Goal: Navigation & Orientation: Go to known website

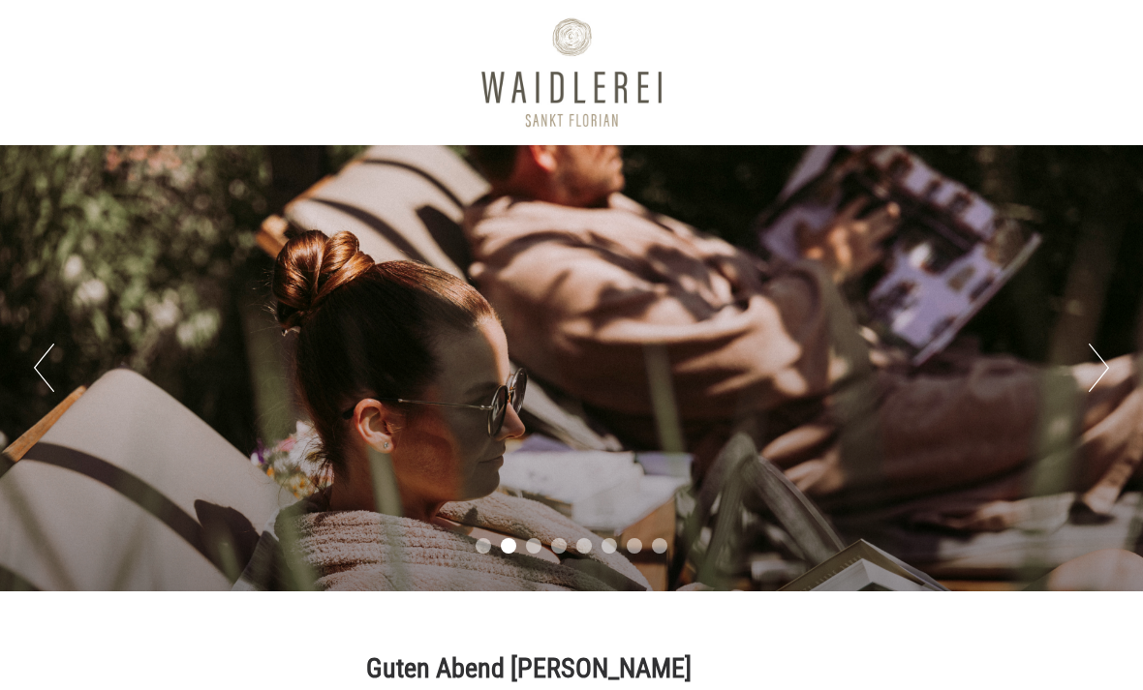
click at [1093, 364] on button "Next" at bounding box center [1098, 368] width 20 height 48
click at [1107, 367] on button "Next" at bounding box center [1098, 368] width 20 height 48
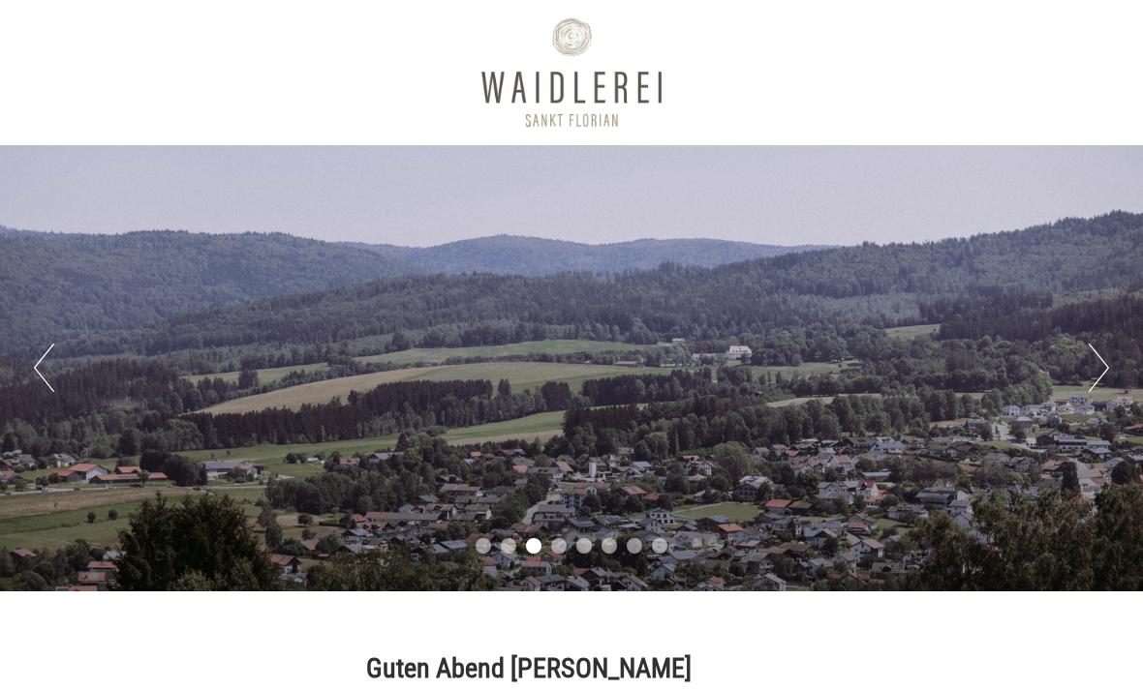
click at [1092, 371] on button "Next" at bounding box center [1098, 368] width 20 height 48
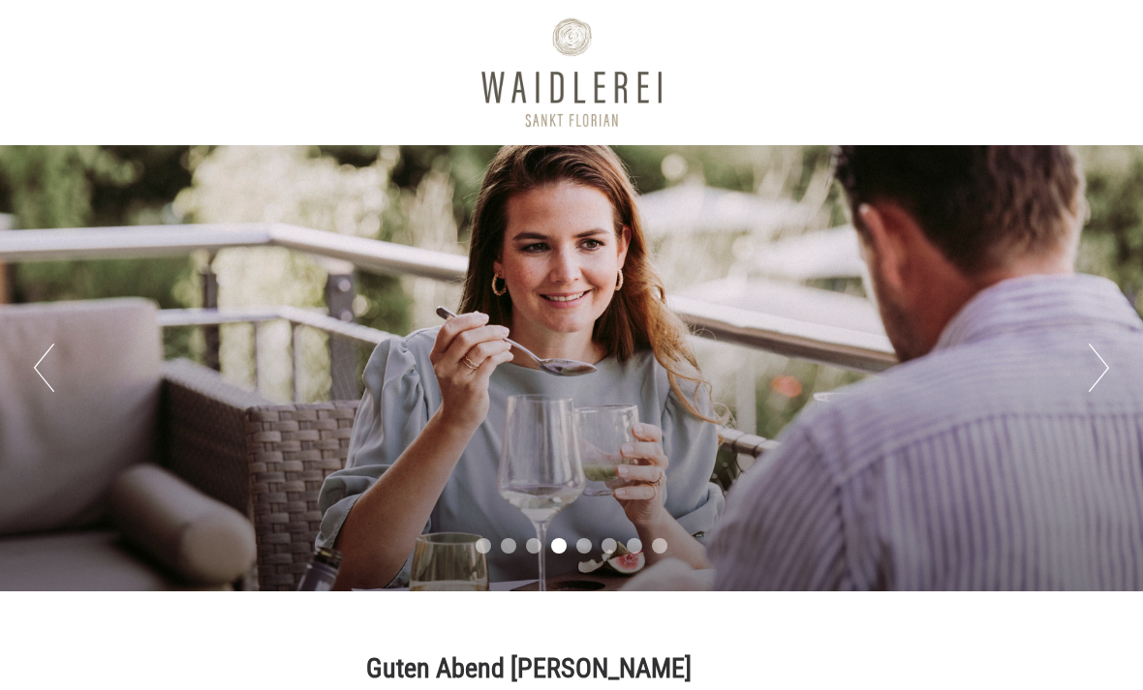
click at [1103, 371] on button "Next" at bounding box center [1098, 368] width 20 height 48
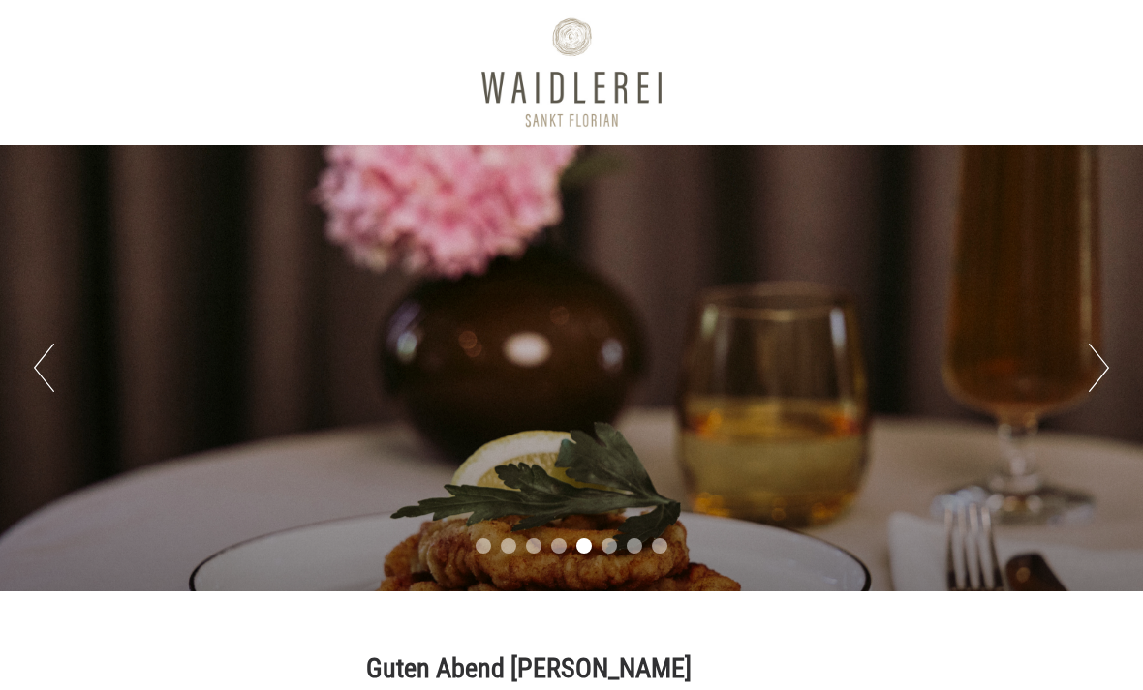
click at [1105, 369] on button "Next" at bounding box center [1098, 368] width 20 height 48
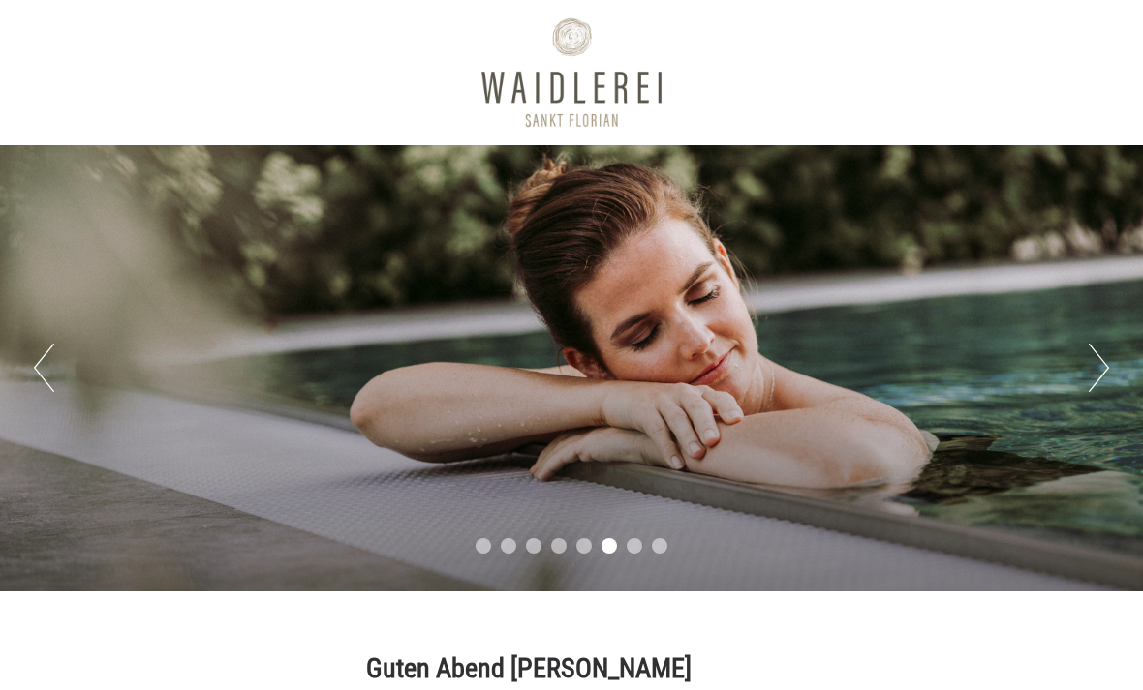
click at [1098, 367] on button "Next" at bounding box center [1098, 368] width 20 height 48
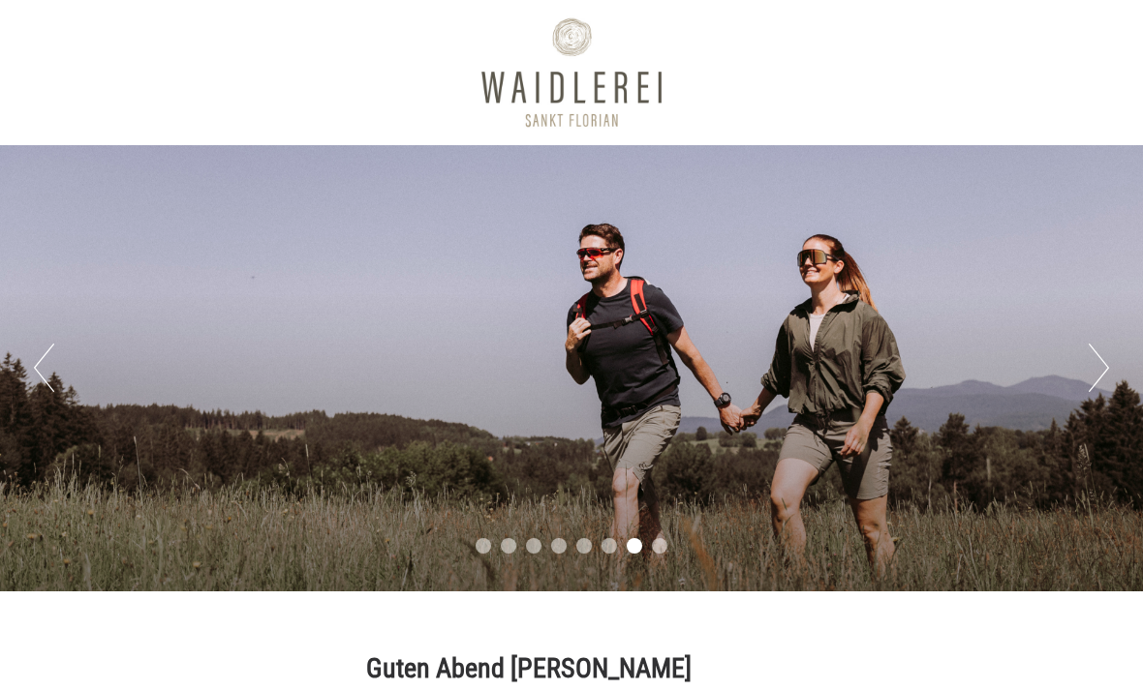
click at [1102, 372] on button "Next" at bounding box center [1098, 368] width 20 height 48
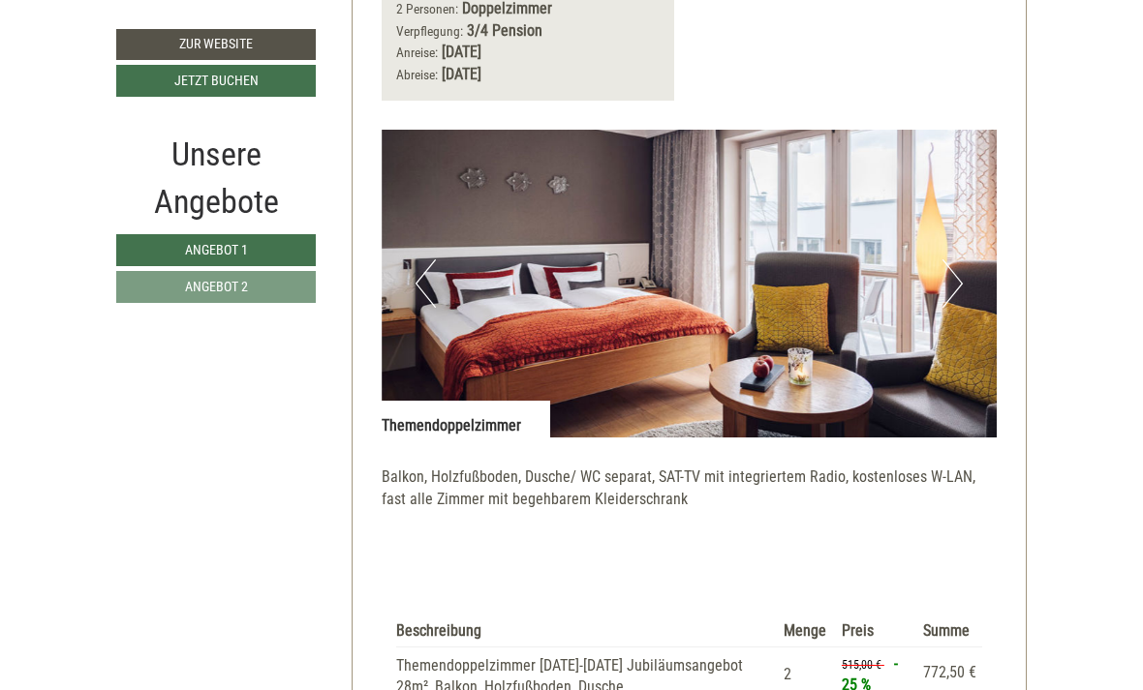
scroll to position [2289, 0]
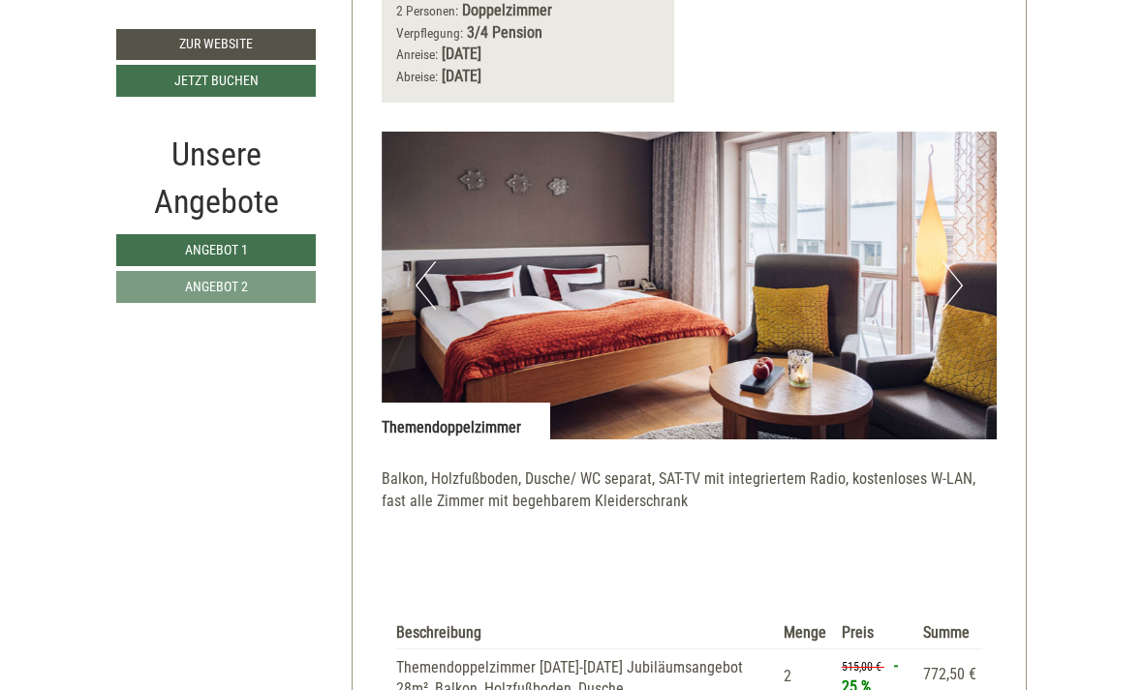
click at [954, 261] on button "Next" at bounding box center [952, 285] width 20 height 48
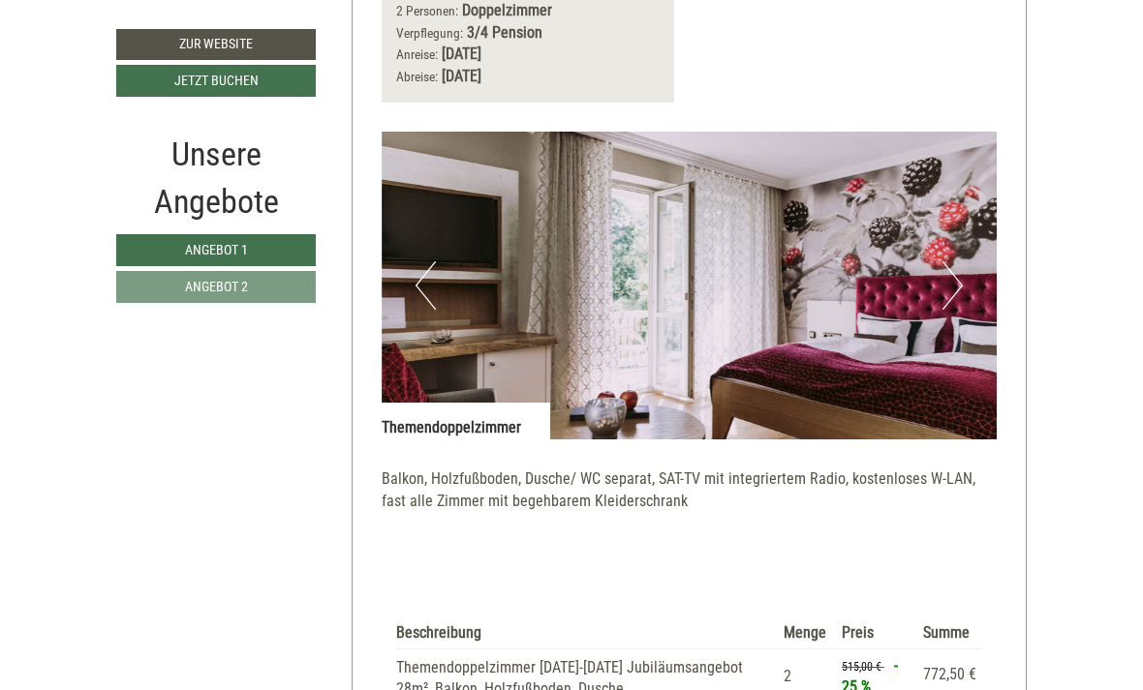
click at [944, 261] on button "Next" at bounding box center [952, 285] width 20 height 48
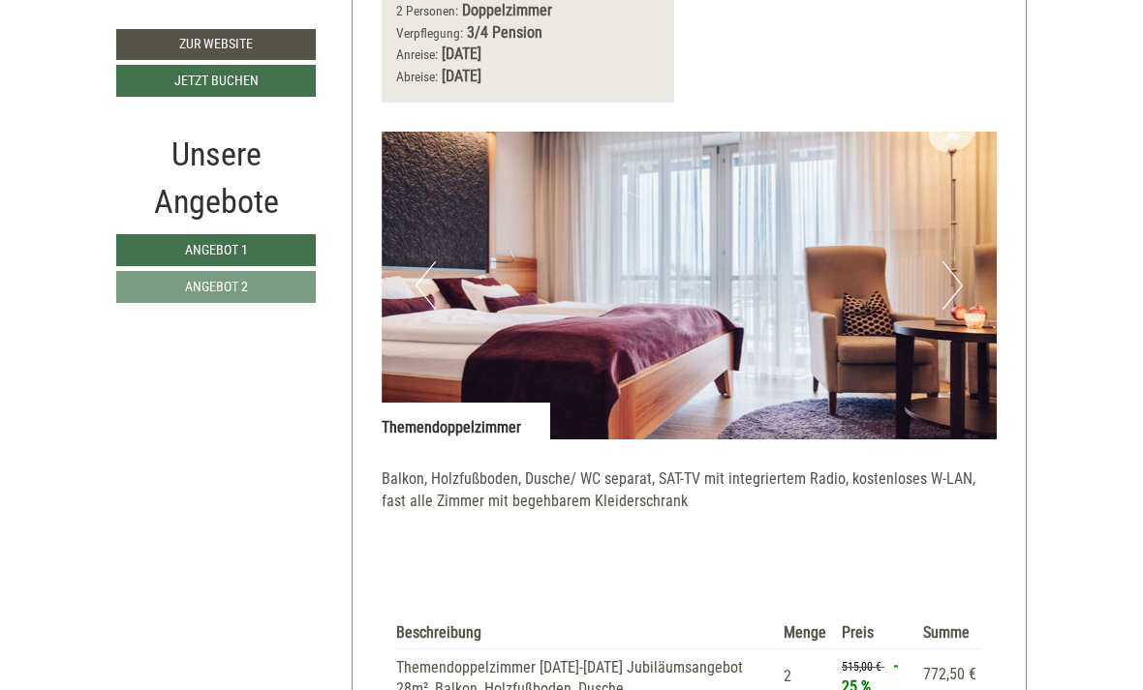
click at [943, 261] on button "Next" at bounding box center [952, 285] width 20 height 48
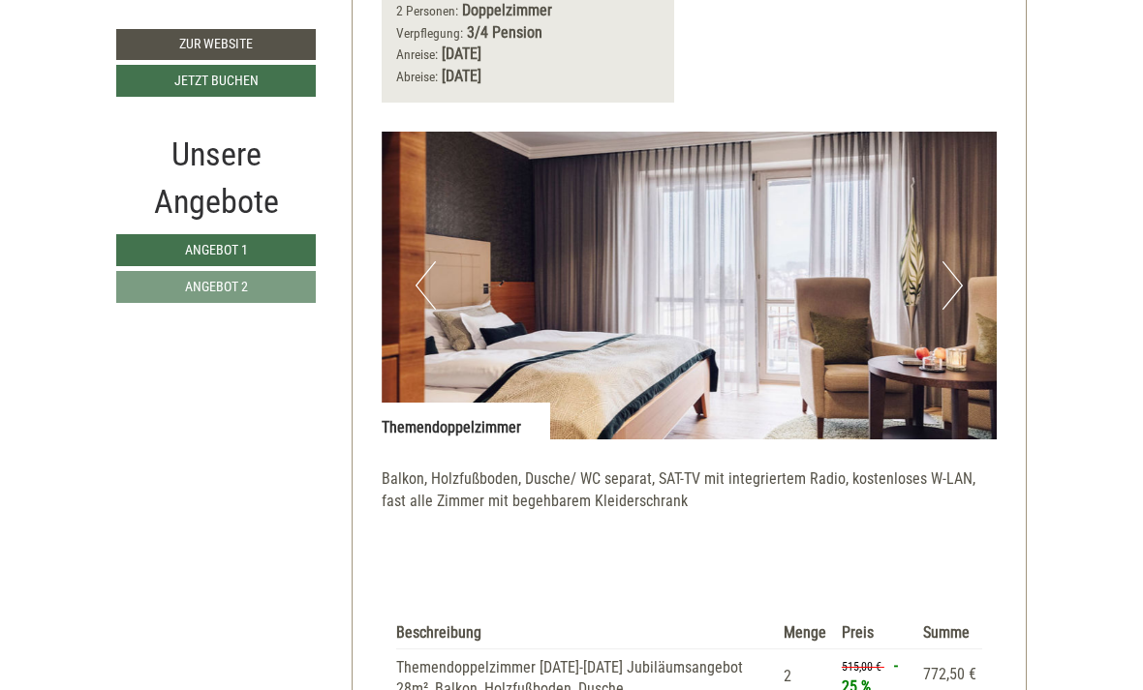
click at [949, 261] on button "Next" at bounding box center [952, 285] width 20 height 48
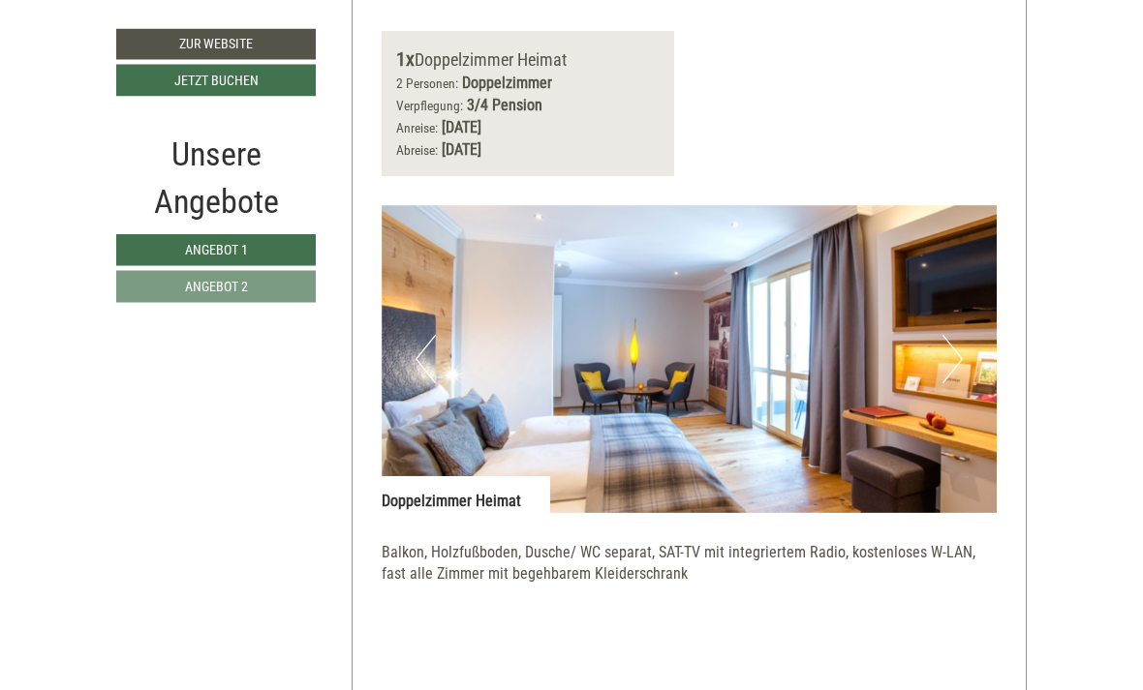
scroll to position [1025, 0]
click at [956, 335] on button "Next" at bounding box center [952, 359] width 20 height 48
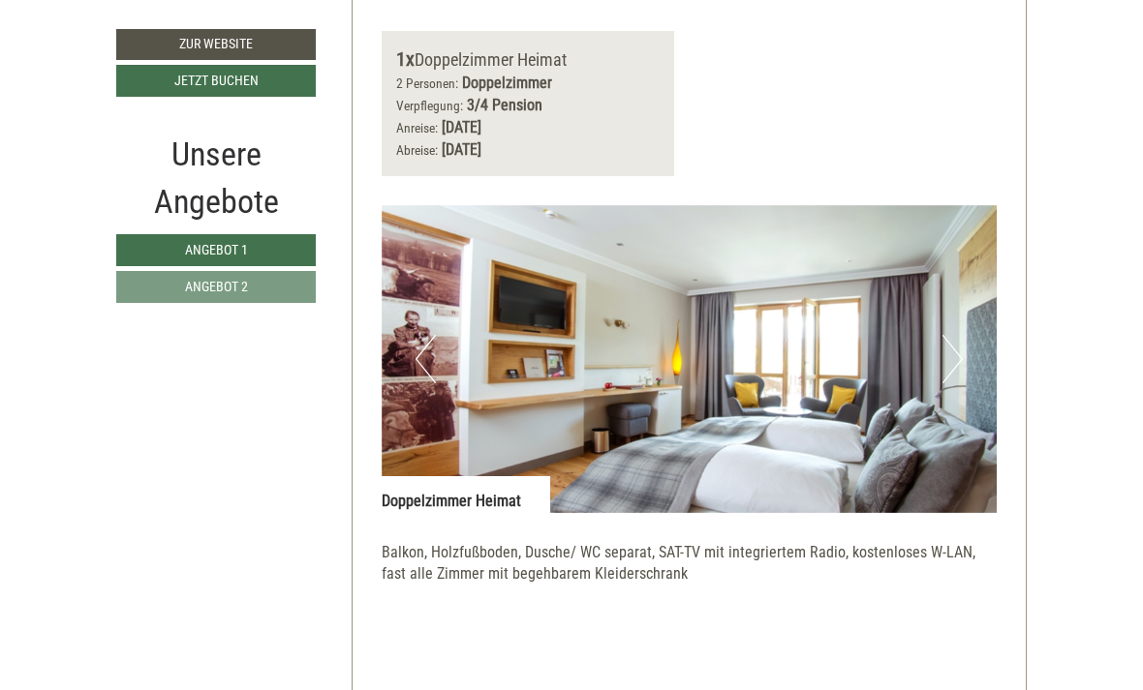
click at [952, 335] on button "Next" at bounding box center [952, 359] width 20 height 48
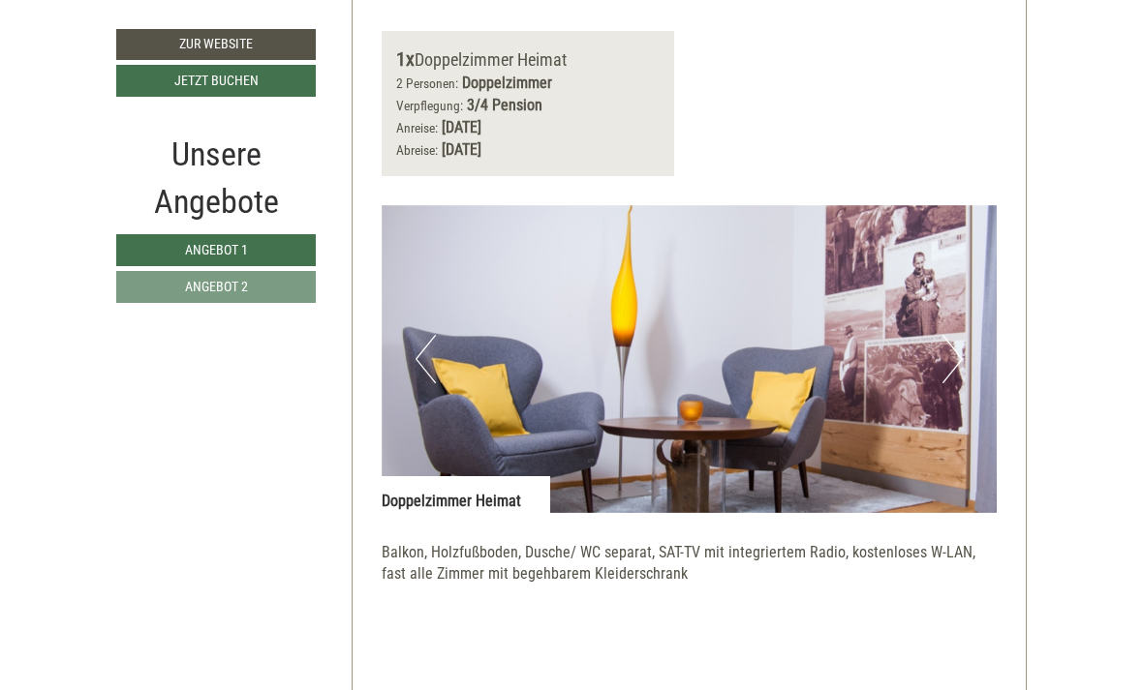
click at [955, 335] on button "Next" at bounding box center [952, 359] width 20 height 48
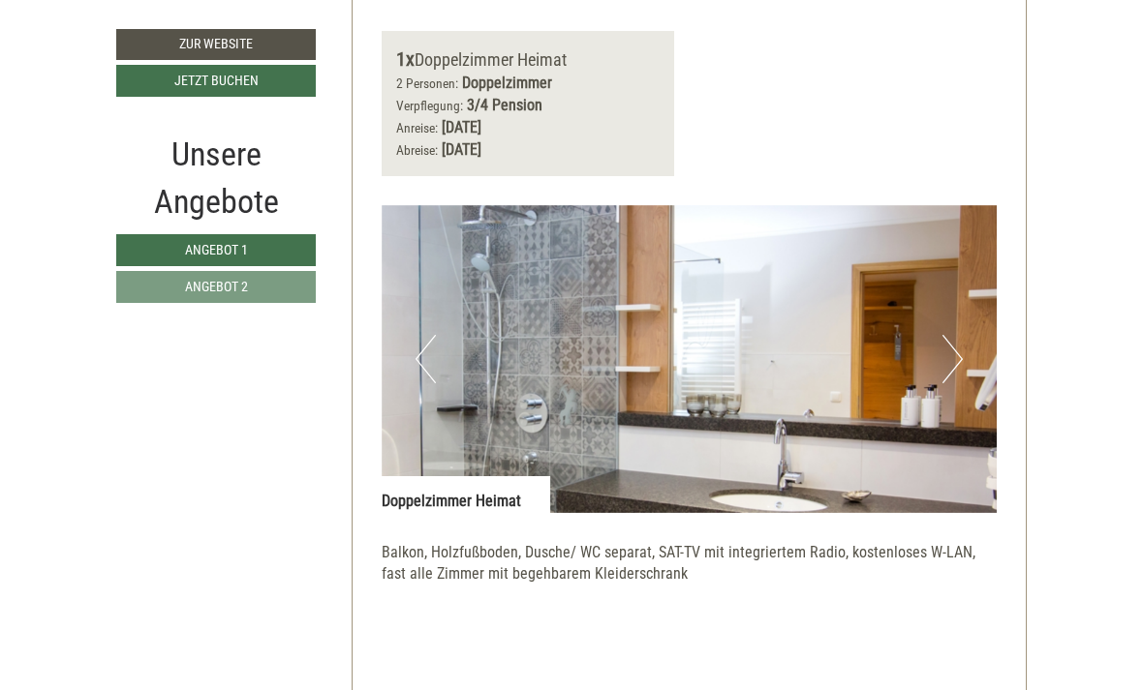
click at [950, 336] on button "Next" at bounding box center [952, 359] width 20 height 48
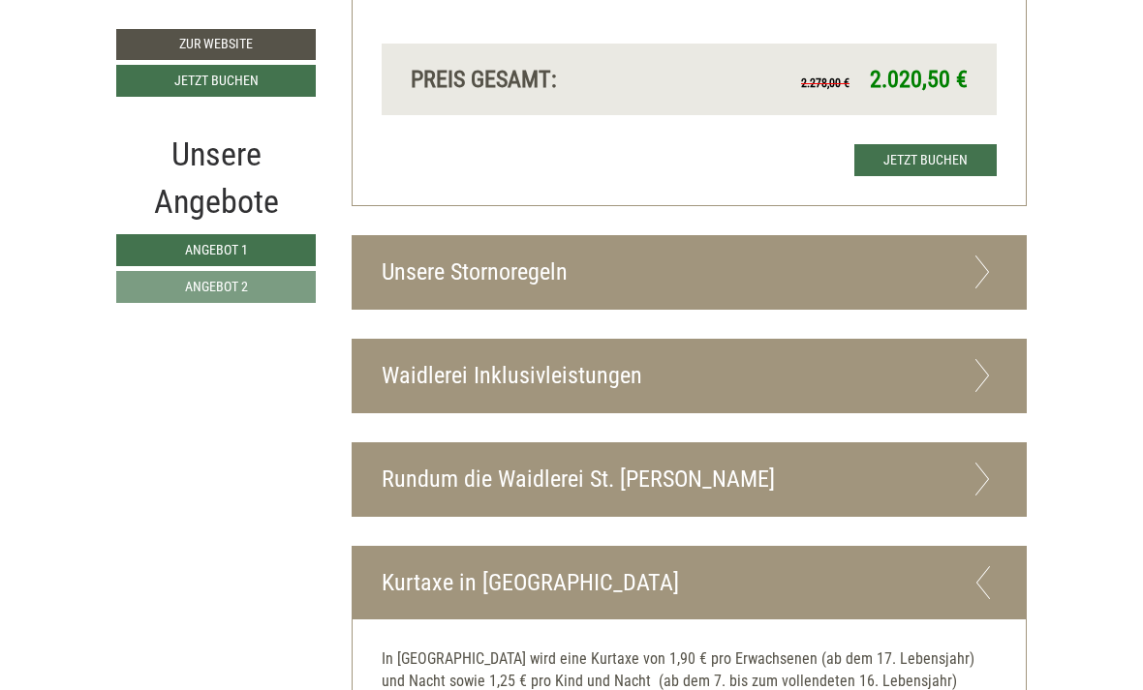
scroll to position [3052, 0]
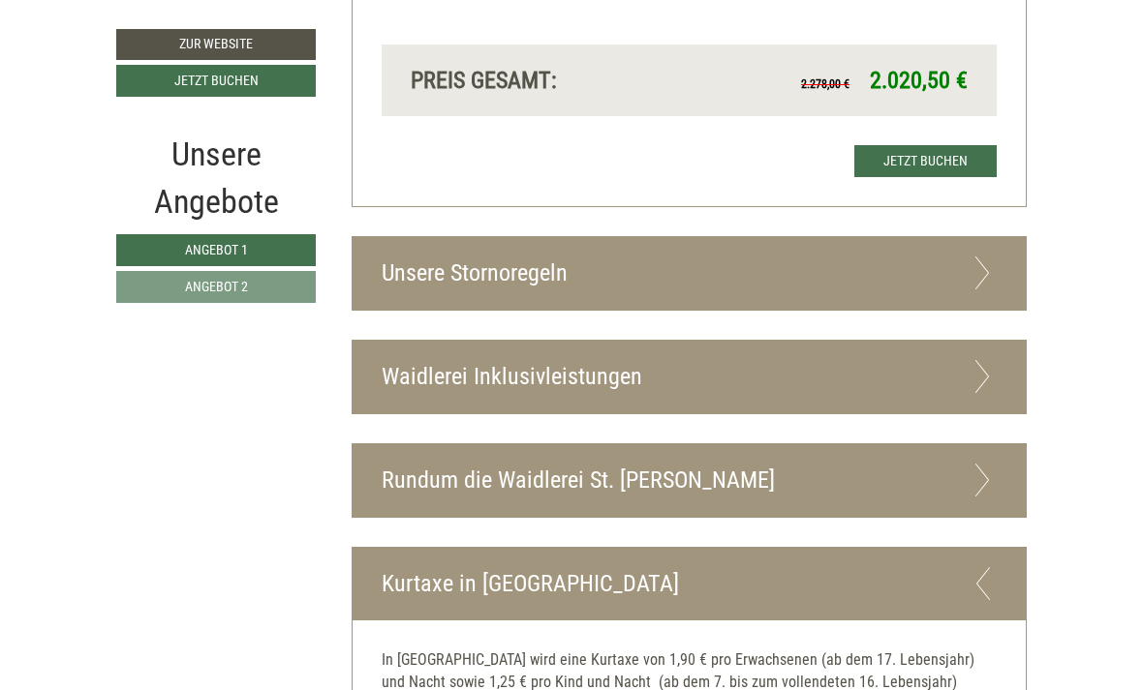
click at [978, 360] on icon at bounding box center [982, 376] width 28 height 33
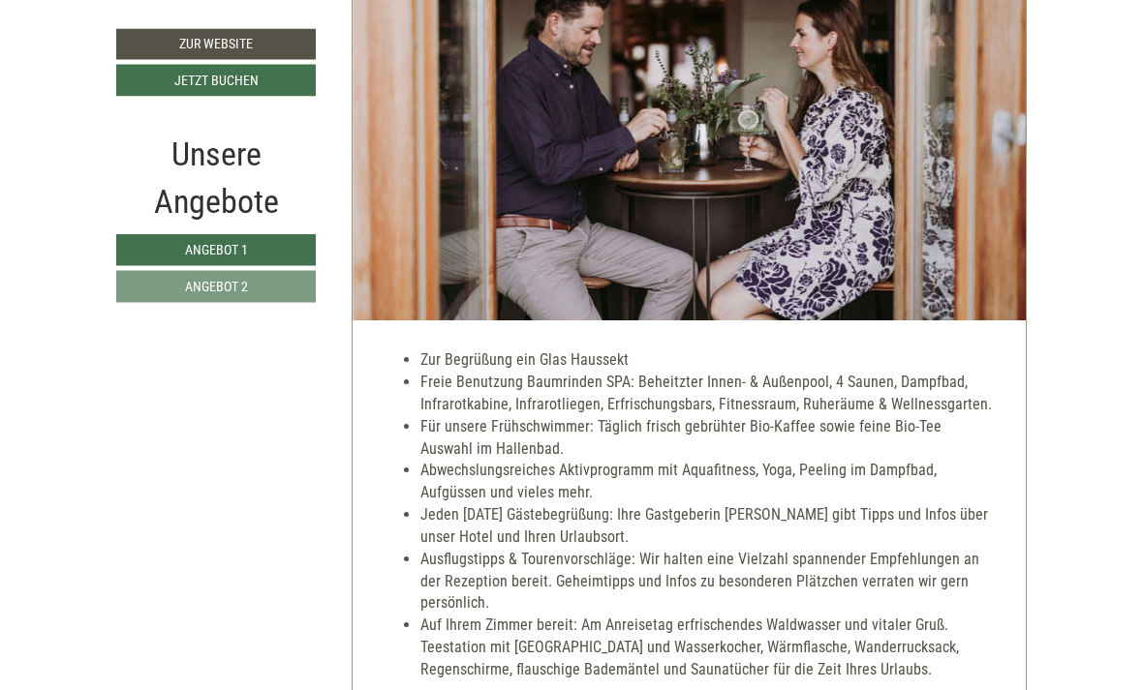
scroll to position [3482, 0]
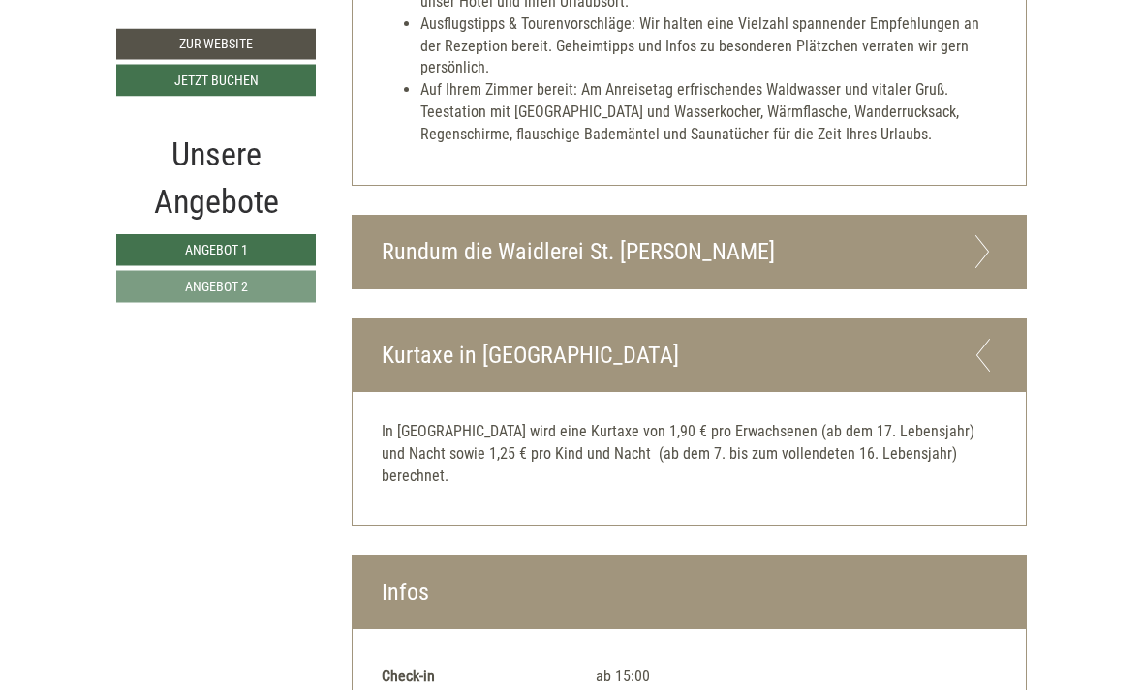
scroll to position [4018, 0]
click at [974, 235] on icon at bounding box center [982, 251] width 28 height 33
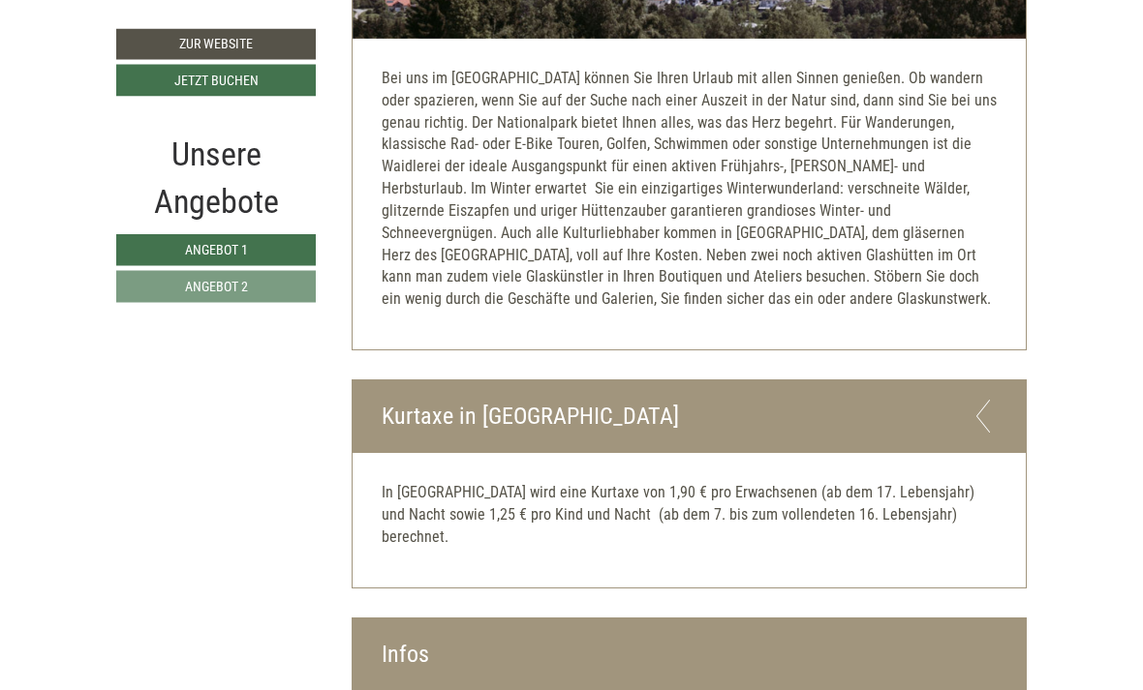
scroll to position [4605, 0]
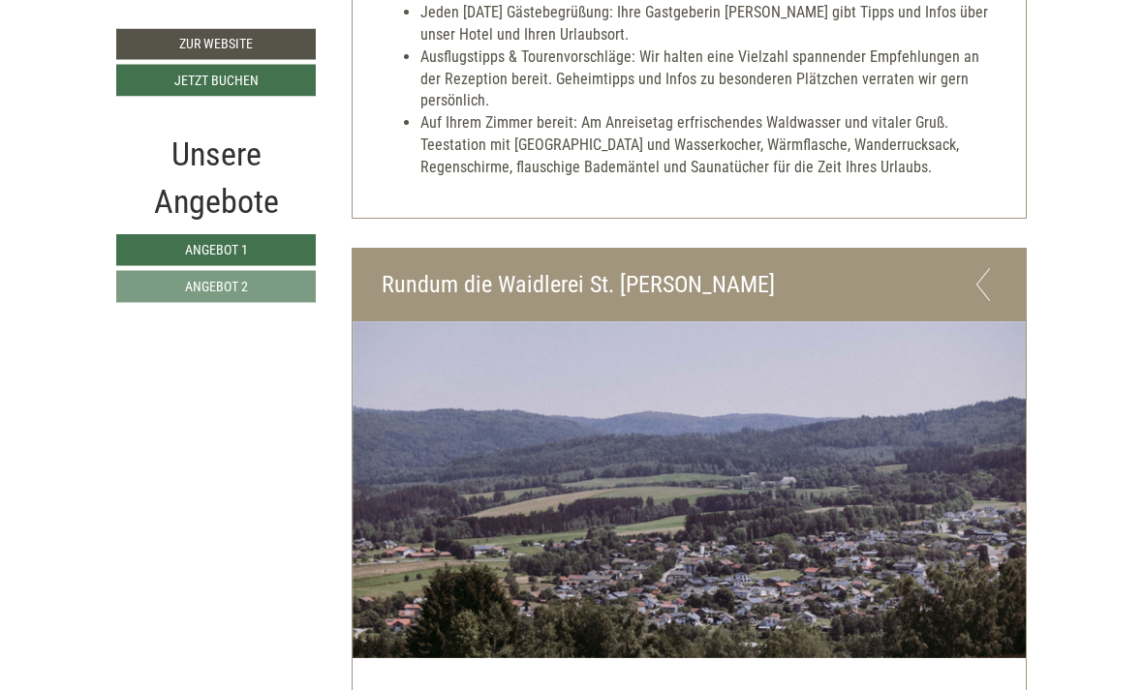
click at [965, 250] on div "Rundum die Waidlerei St. [PERSON_NAME]" at bounding box center [689, 286] width 674 height 73
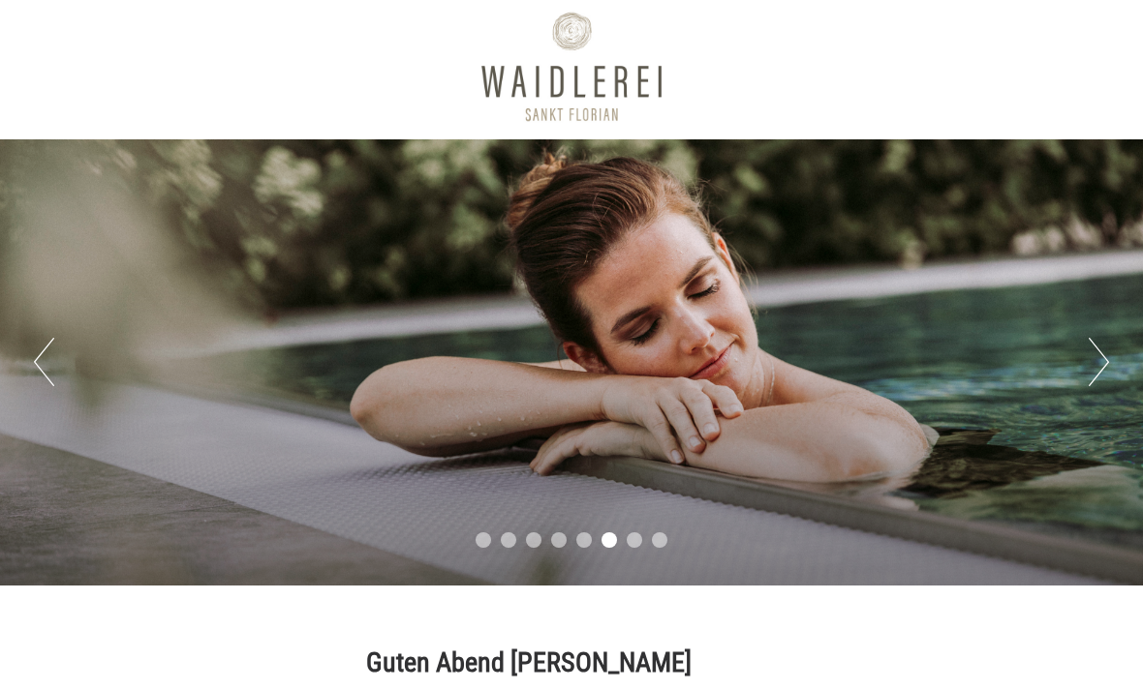
scroll to position [11, 0]
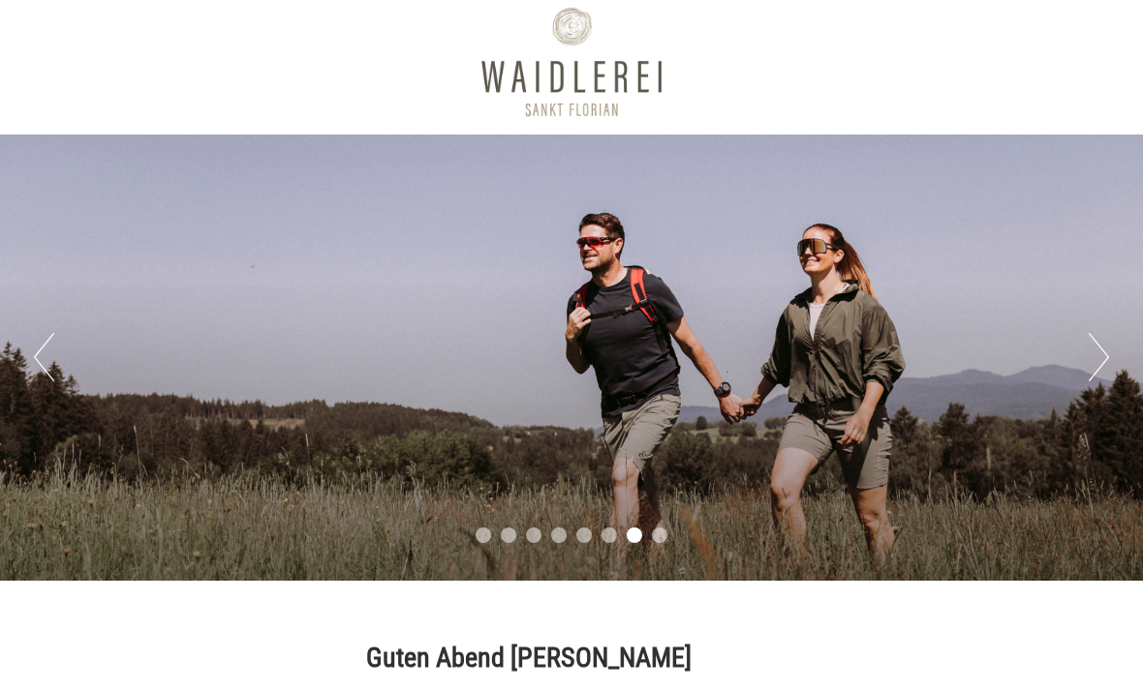
click at [1120, 367] on div "Previous Next 1 2 3 4 5 6 7 8" at bounding box center [571, 358] width 1143 height 446
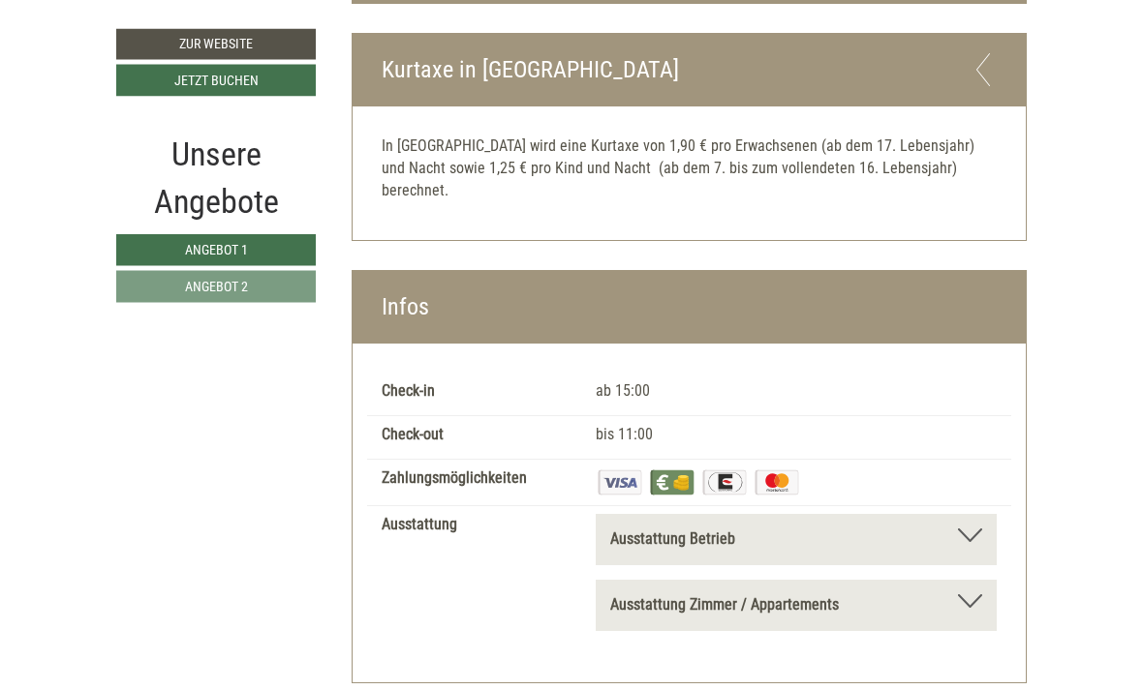
scroll to position [4539, 0]
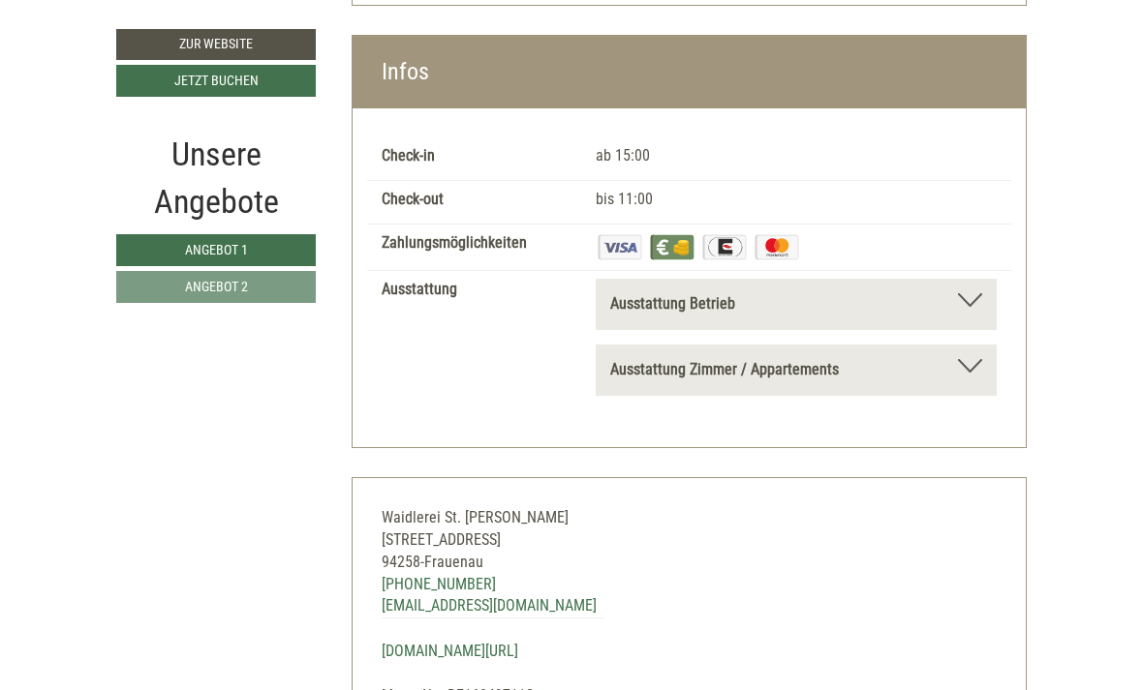
click at [451, 642] on link "[DOMAIN_NAME][URL]" at bounding box center [450, 651] width 137 height 18
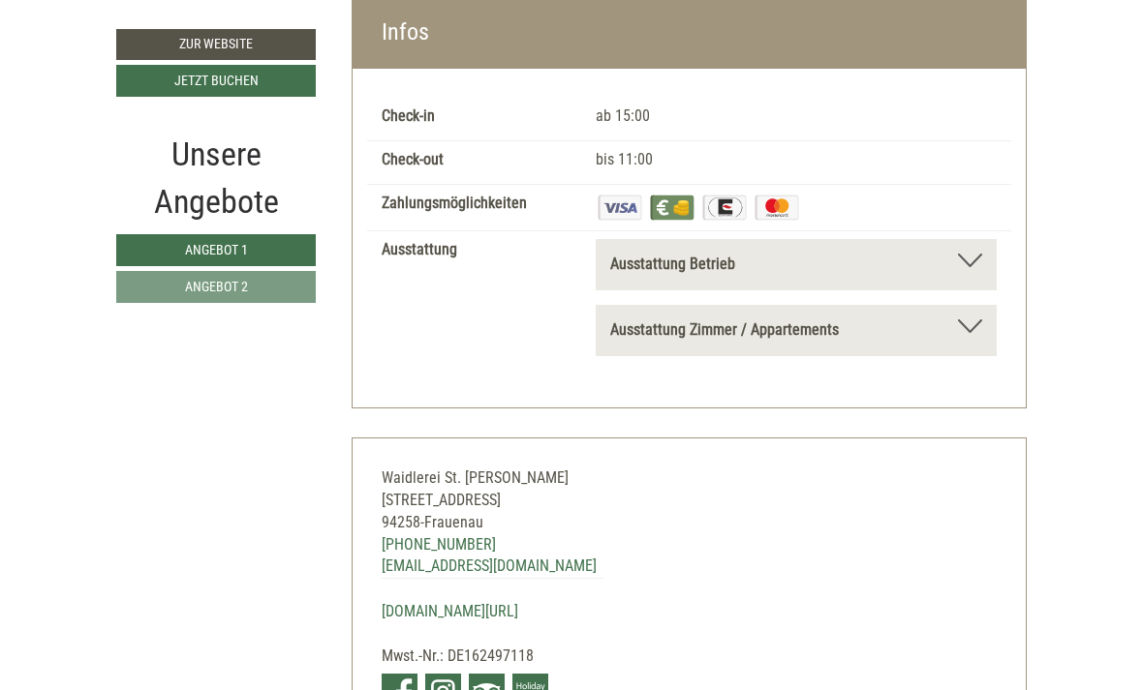
scroll to position [4582, 0]
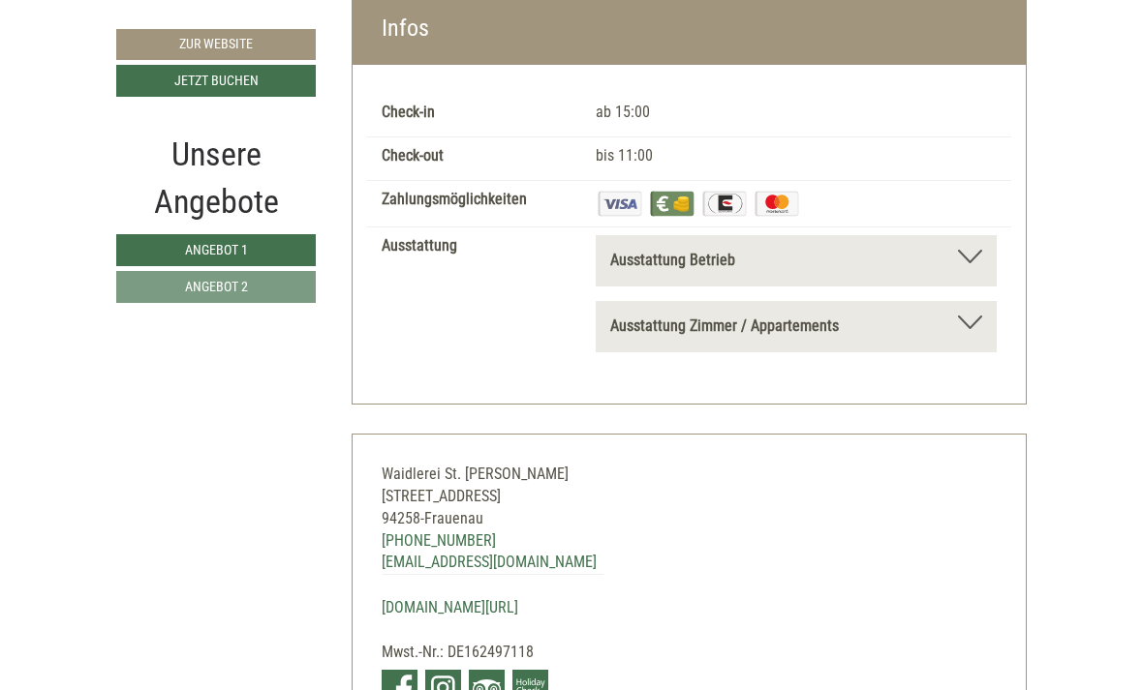
click at [285, 50] on link "Zur Website" at bounding box center [215, 44] width 199 height 31
click at [274, 53] on link "Zur Website" at bounding box center [215, 44] width 199 height 31
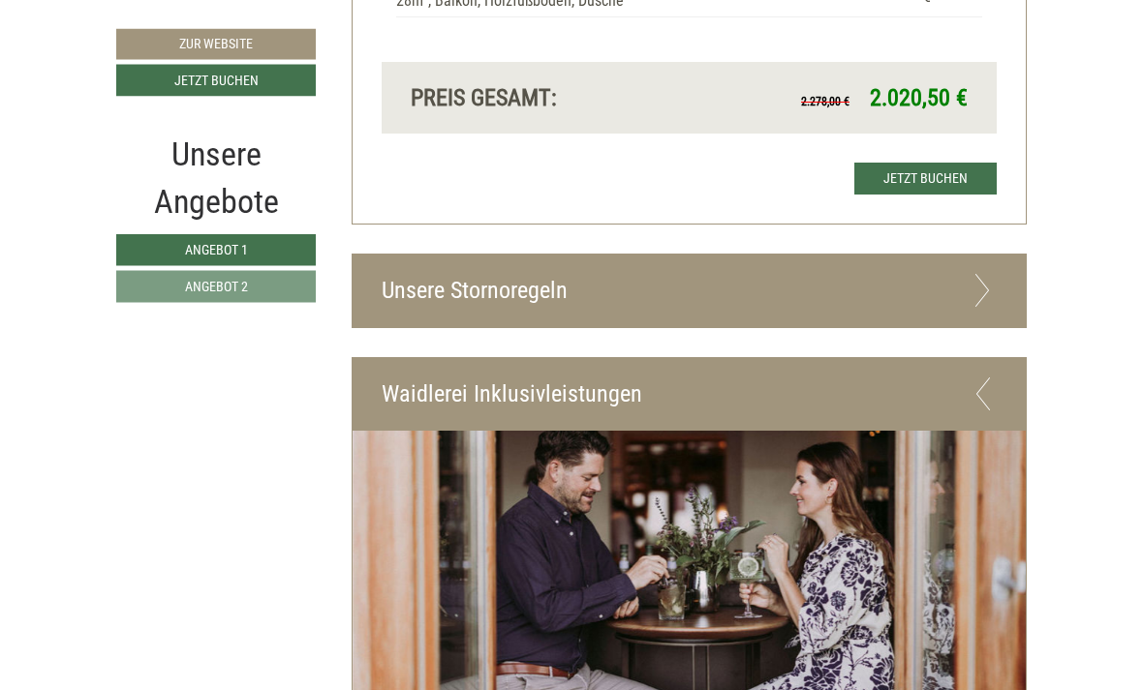
scroll to position [3035, 0]
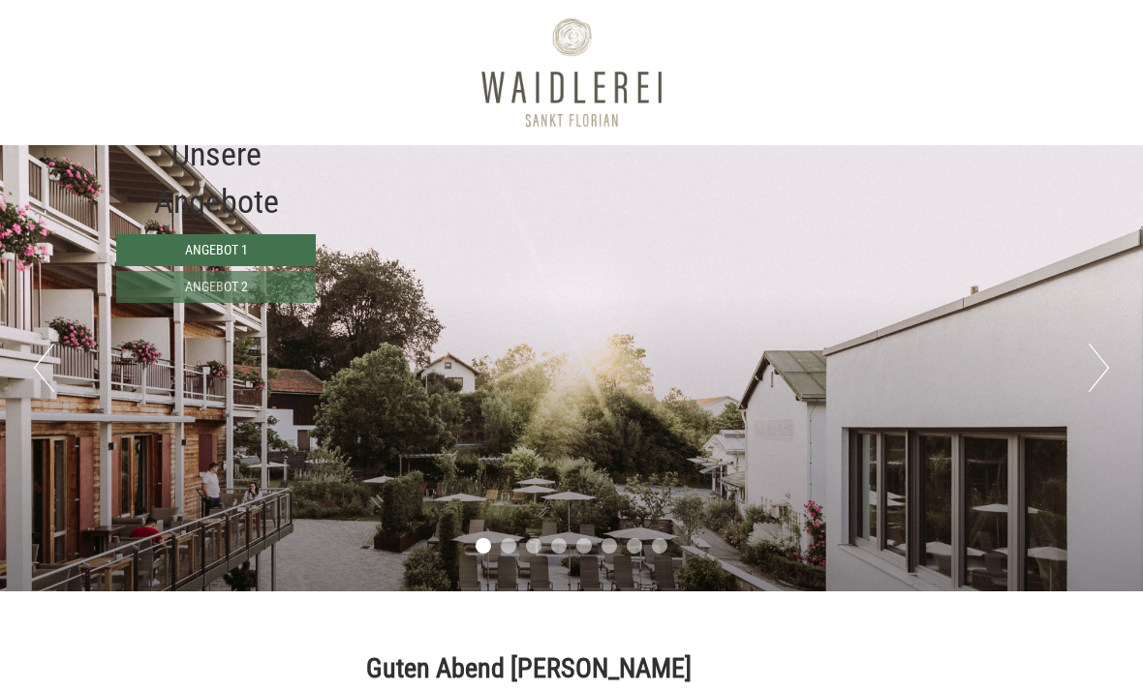
scroll to position [3871, 0]
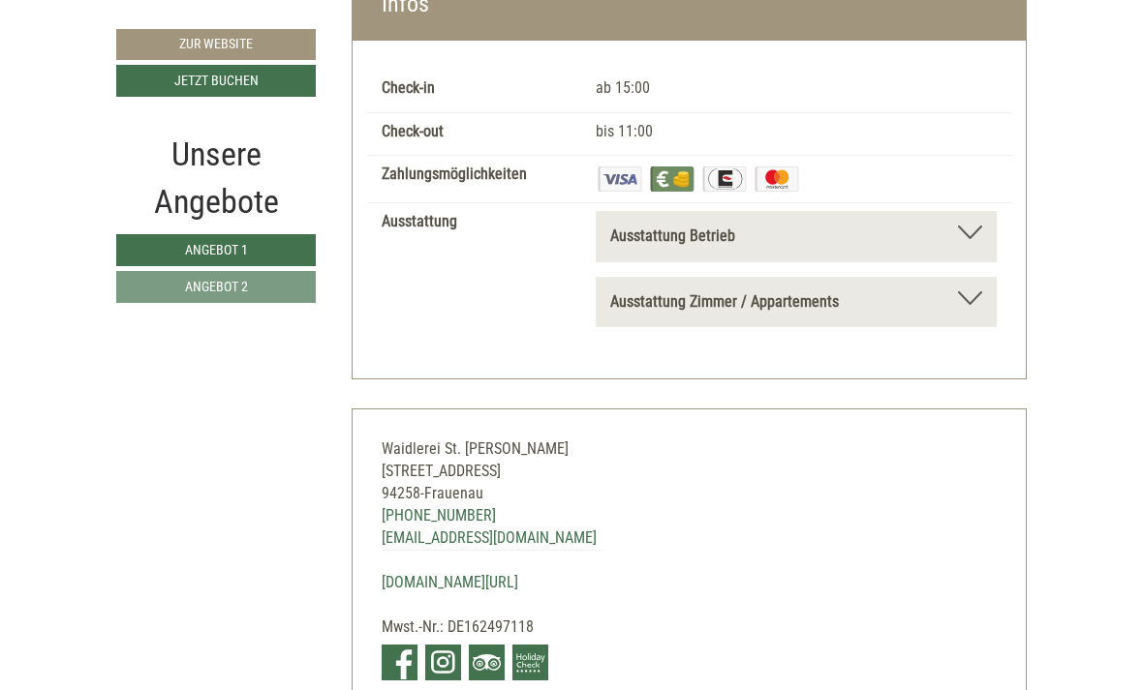
click at [220, 54] on link "Zur Website" at bounding box center [215, 44] width 199 height 31
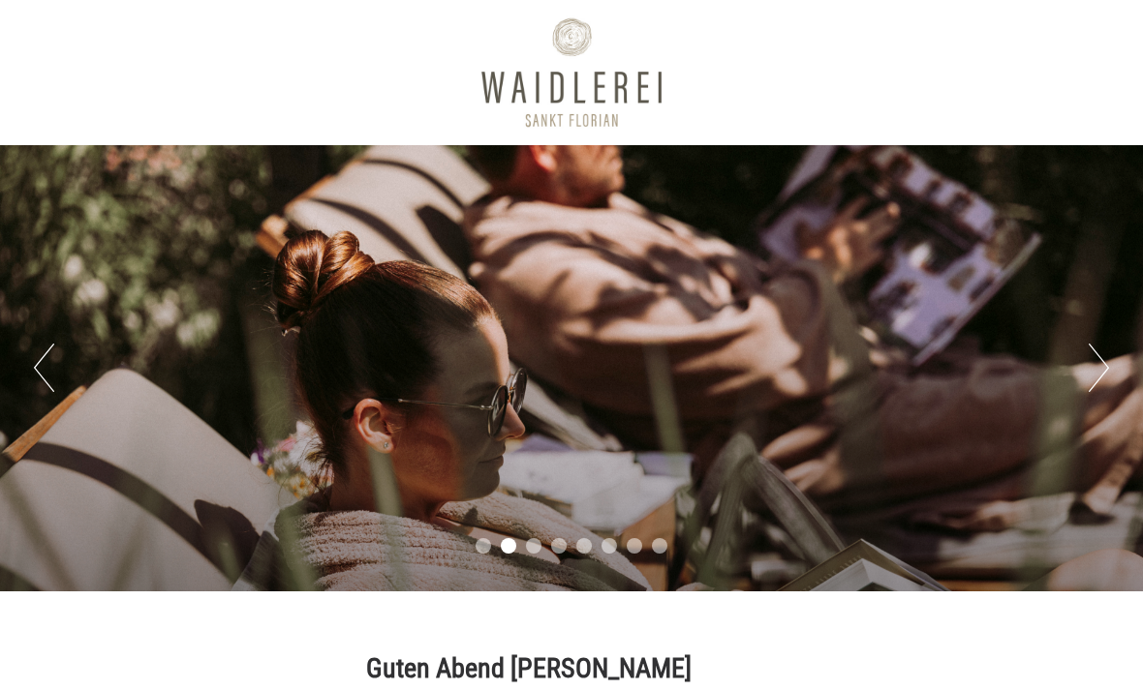
click at [1096, 375] on button "Next" at bounding box center [1098, 368] width 20 height 48
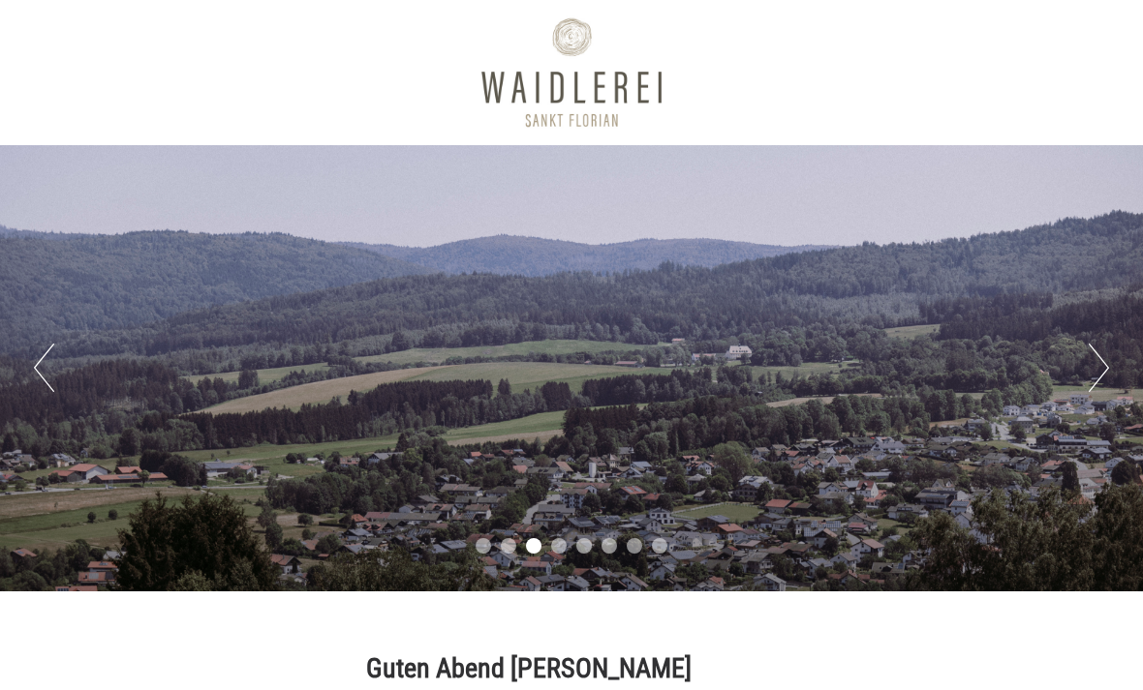
click at [1093, 369] on button "Next" at bounding box center [1098, 368] width 20 height 48
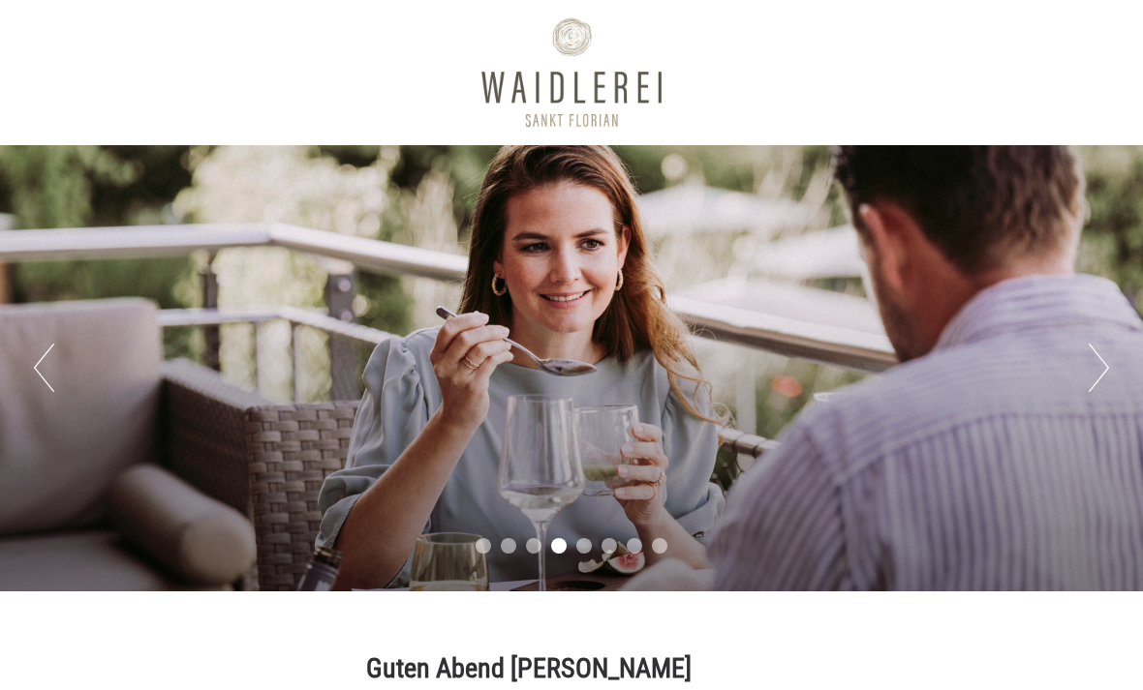
click at [1083, 386] on div "Previous Next 1 2 3 4 5 6 7 8" at bounding box center [571, 368] width 1143 height 446
click at [1089, 378] on button "Next" at bounding box center [1098, 368] width 20 height 48
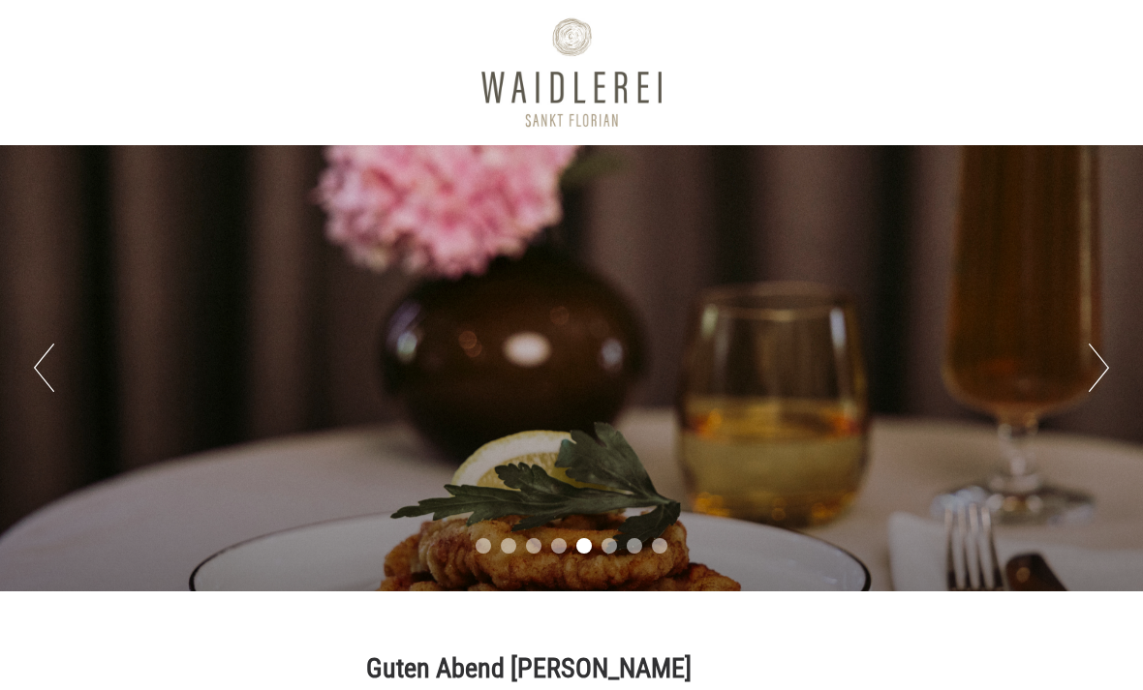
click at [1079, 372] on div "Previous Next 1 2 3 4 5 6 7 8" at bounding box center [571, 368] width 1143 height 446
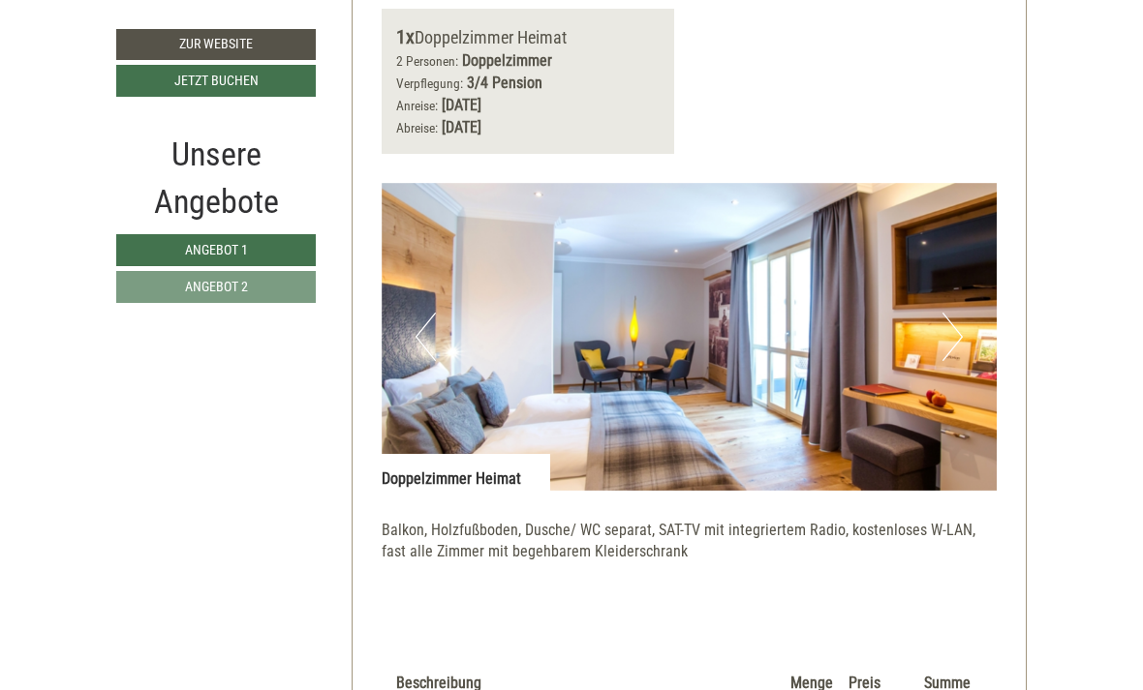
scroll to position [1046, 0]
click at [952, 314] on button "Next" at bounding box center [952, 338] width 20 height 48
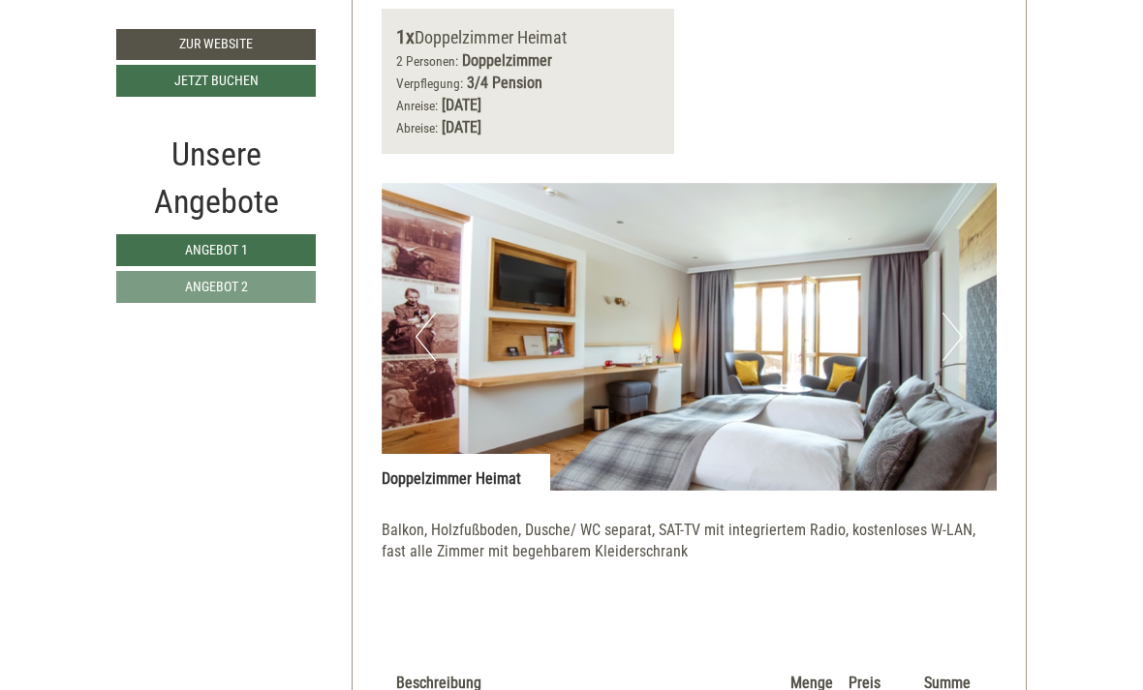
click at [956, 313] on button "Next" at bounding box center [952, 337] width 20 height 48
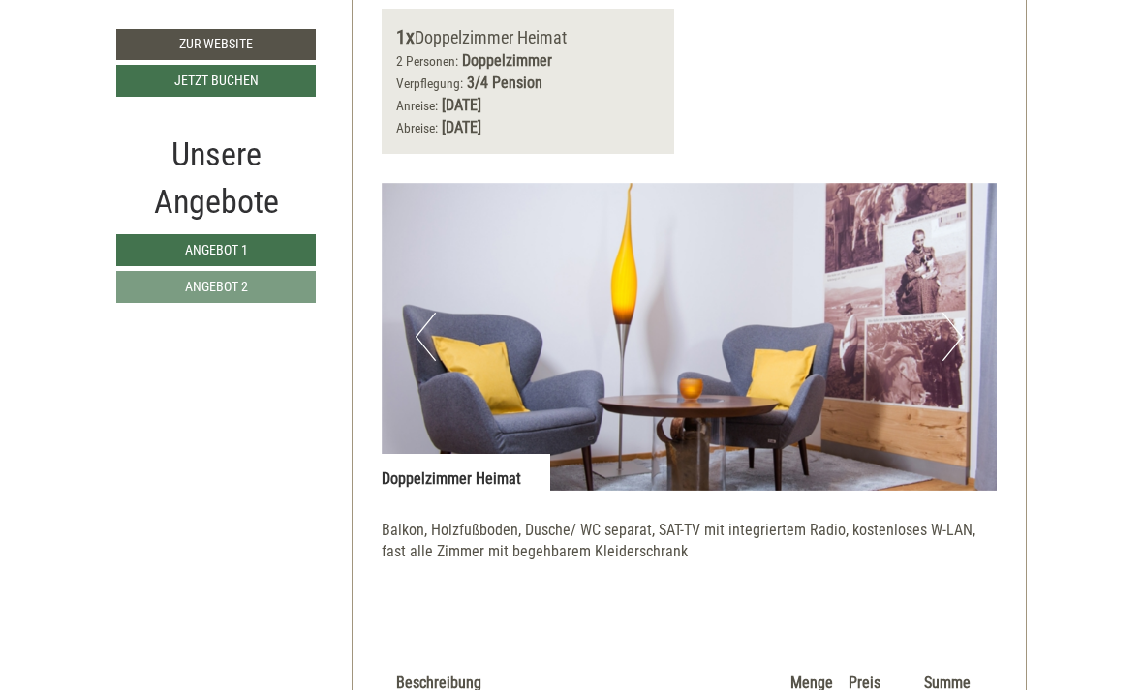
click at [962, 322] on button "Next" at bounding box center [952, 337] width 20 height 48
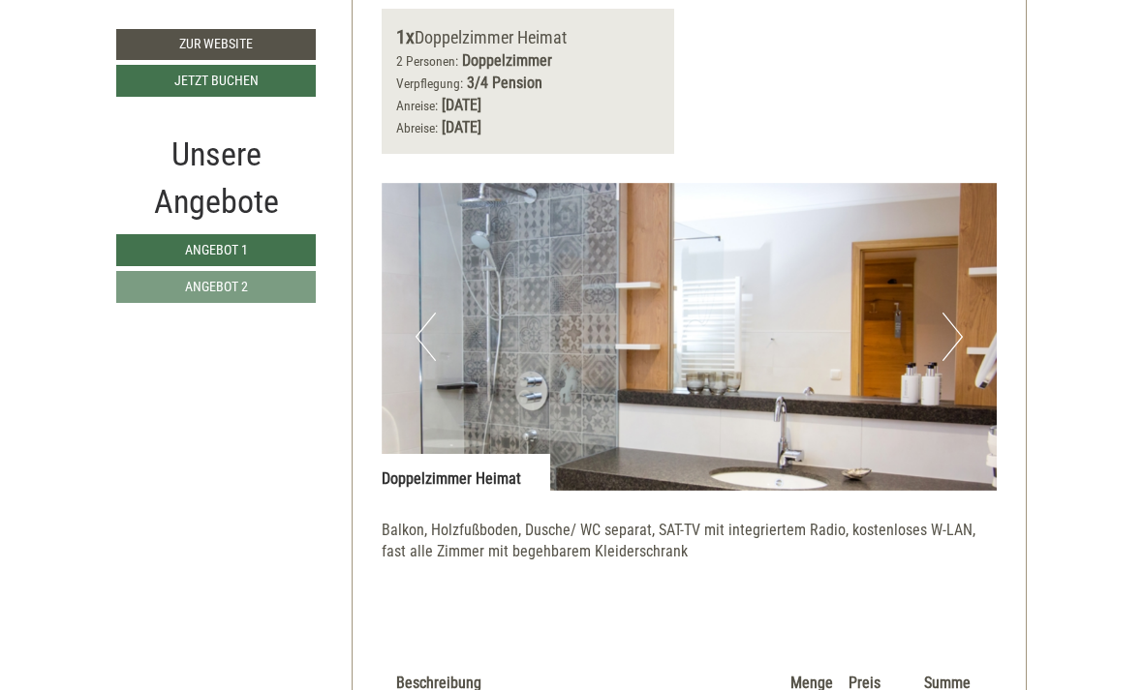
click at [964, 318] on img at bounding box center [690, 337] width 616 height 308
click at [955, 313] on button "Next" at bounding box center [952, 337] width 20 height 48
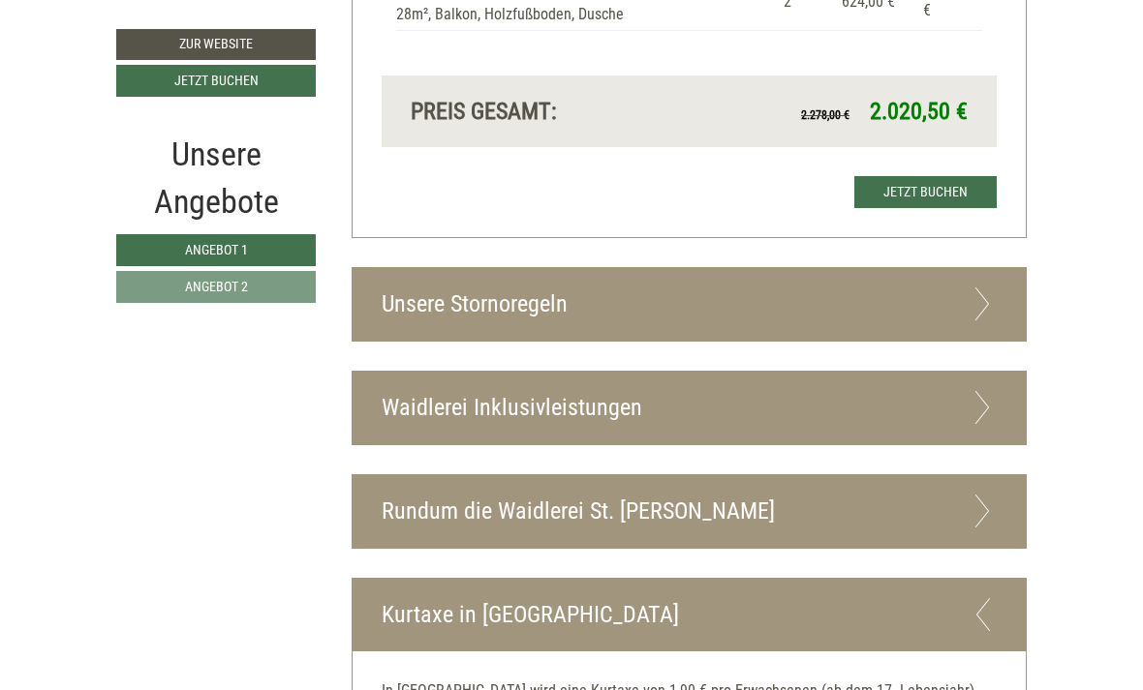
scroll to position [3051, 0]
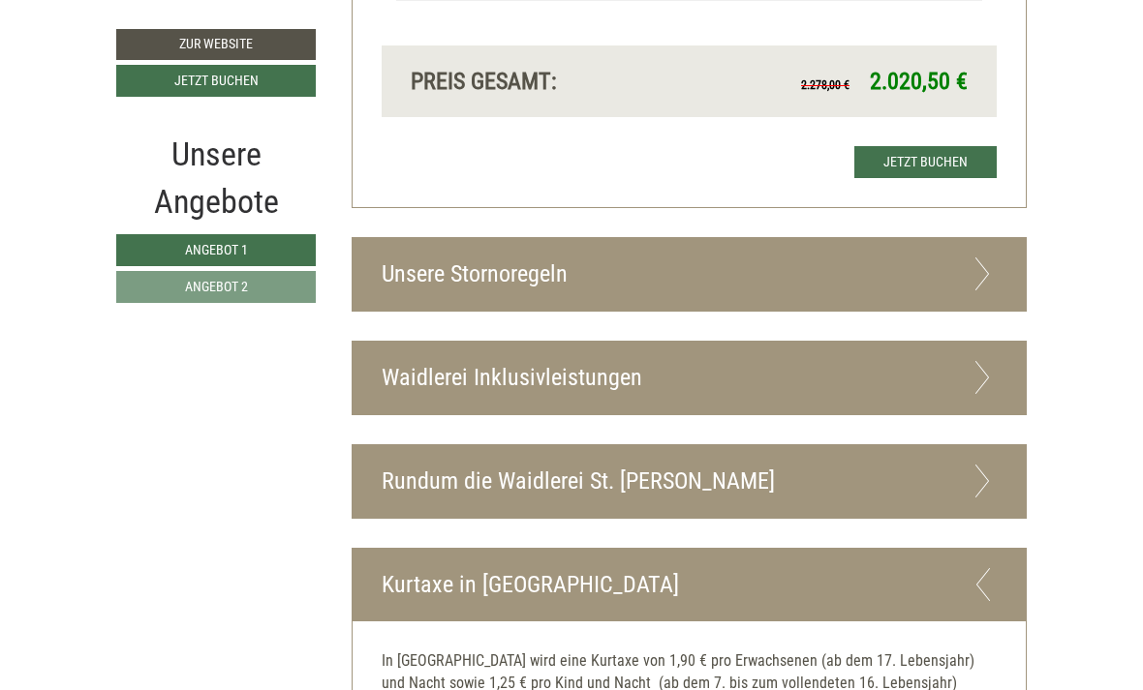
click at [990, 465] on icon at bounding box center [982, 481] width 28 height 33
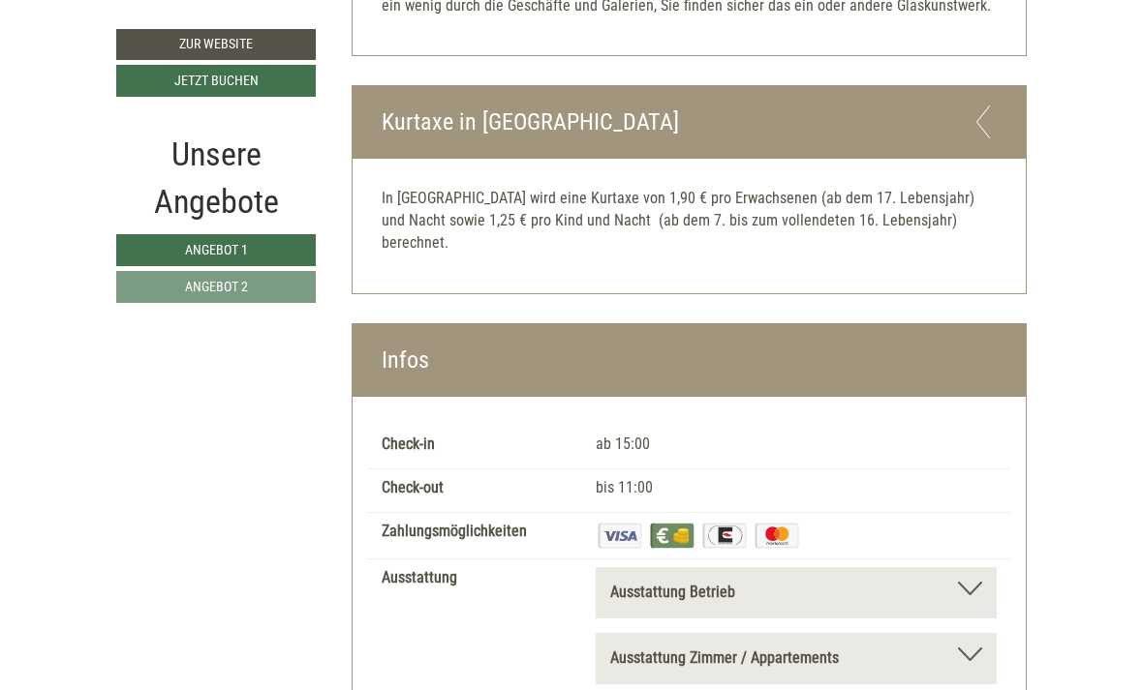
scroll to position [4172, 0]
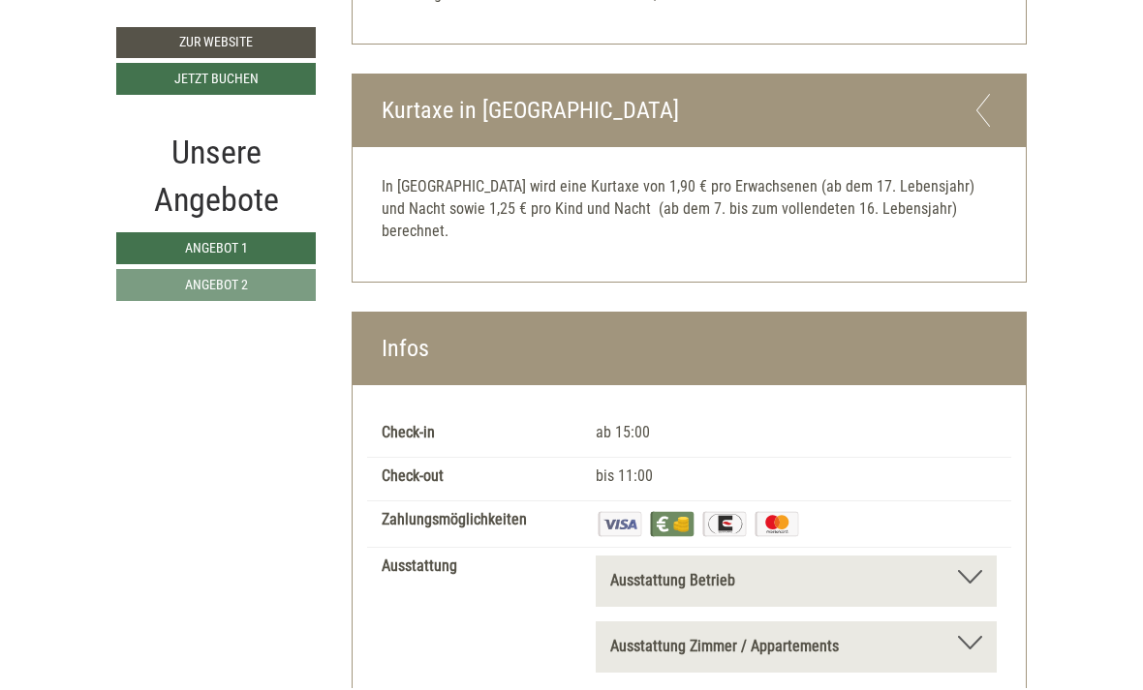
click at [981, 638] on div at bounding box center [970, 645] width 24 height 14
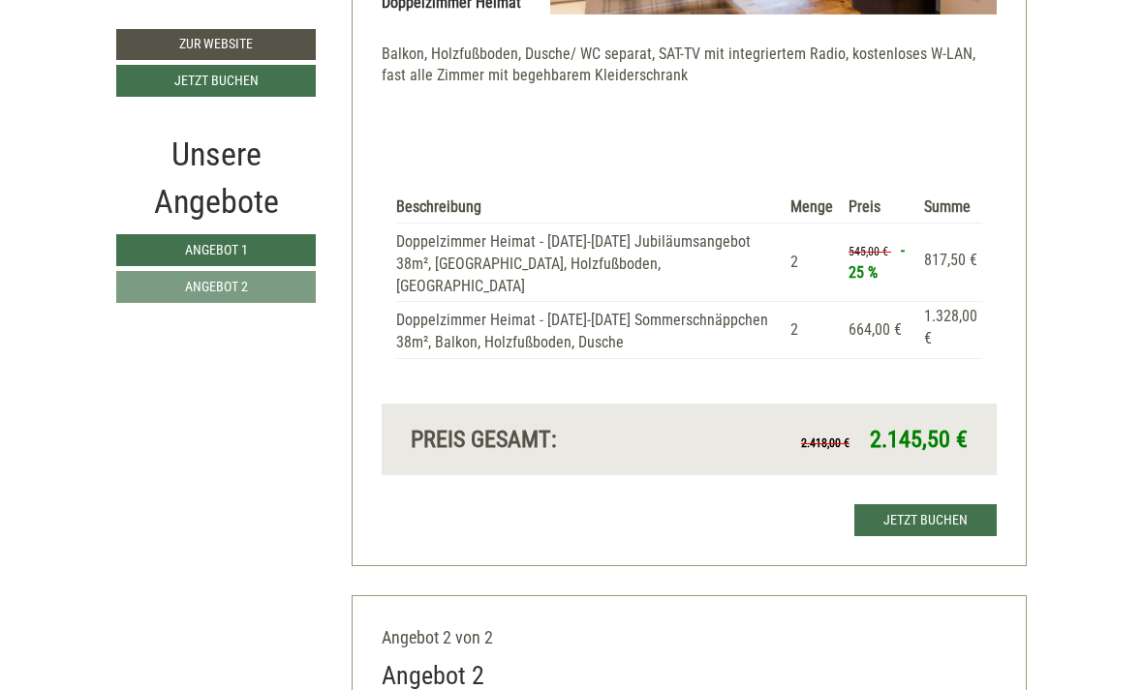
scroll to position [1456, 0]
